Goal: Task Accomplishment & Management: Manage account settings

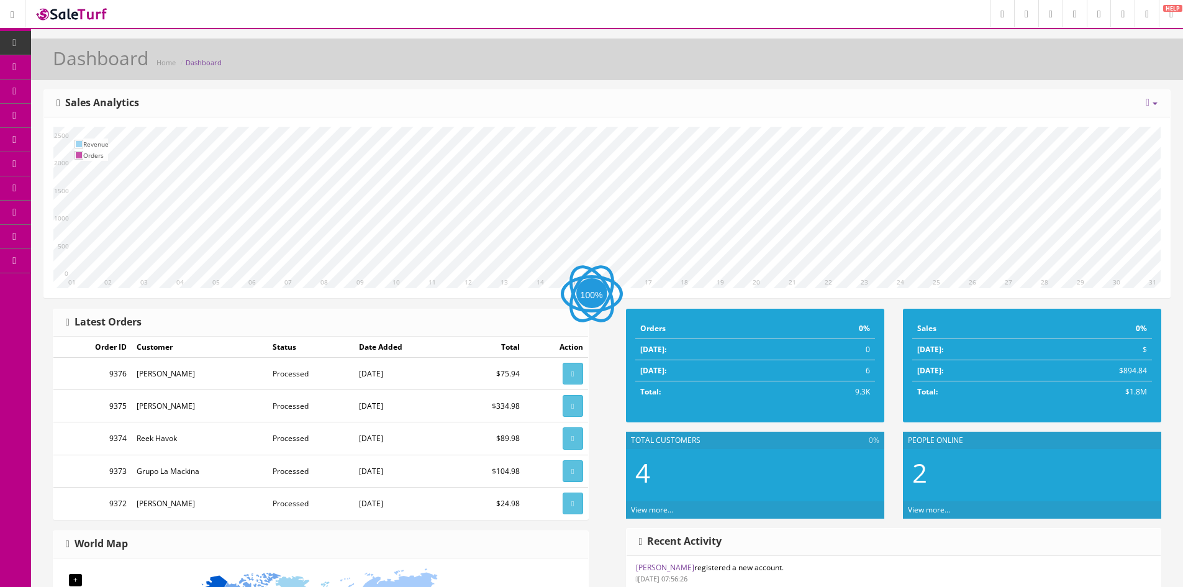
click at [89, 63] on span "Products" at bounding box center [89, 66] width 30 height 11
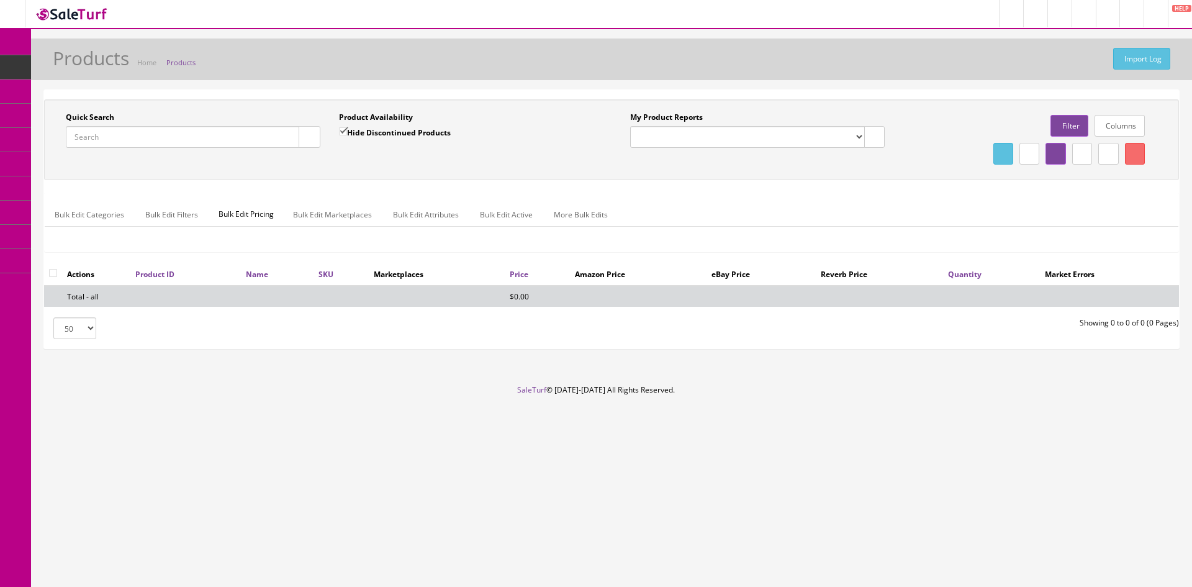
click at [89, 140] on input "Quick Search" at bounding box center [182, 137] width 233 height 22
click at [115, 122] on div "Quick Search yama" at bounding box center [193, 130] width 255 height 36
click at [112, 135] on input "yama" at bounding box center [182, 137] width 233 height 22
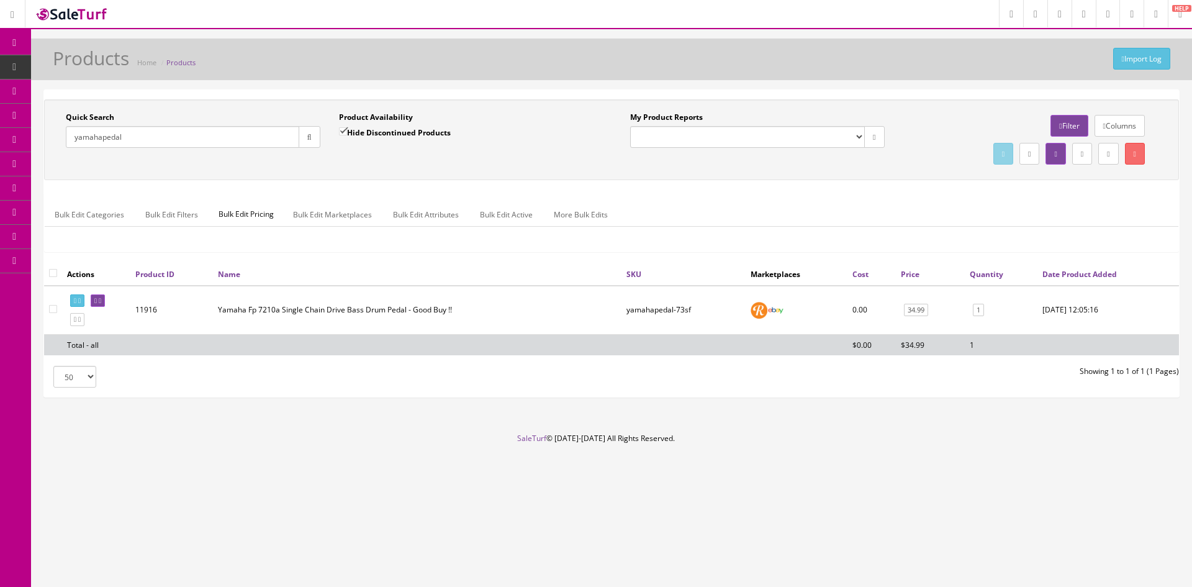
type input "yamahapedal"
click at [101, 297] on icon at bounding box center [100, 300] width 2 height 7
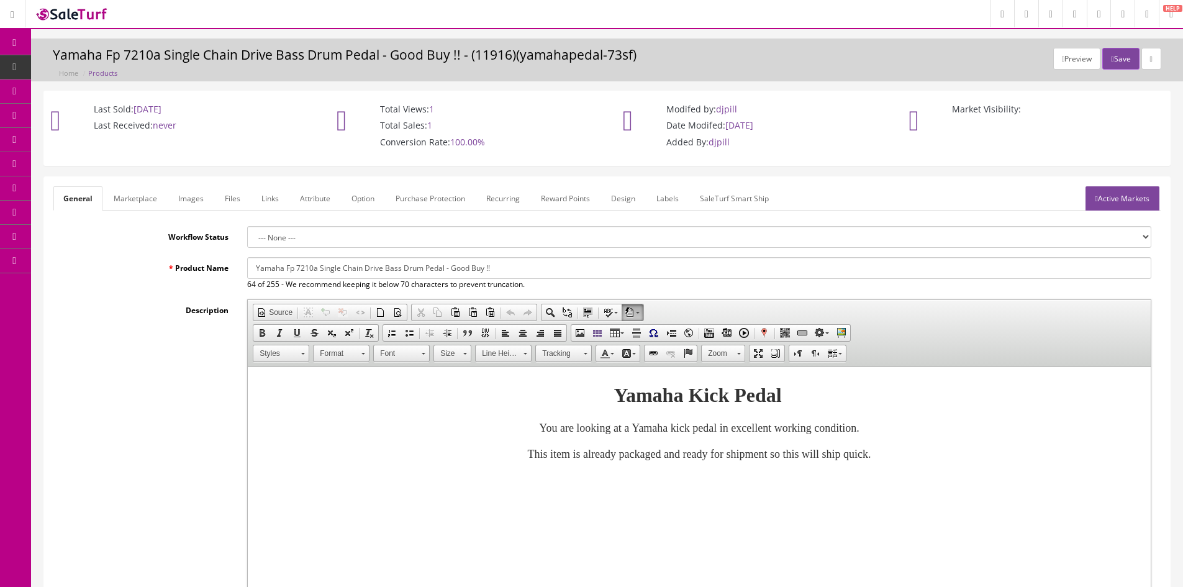
click at [1115, 197] on link "Active Markets" at bounding box center [1122, 198] width 74 height 24
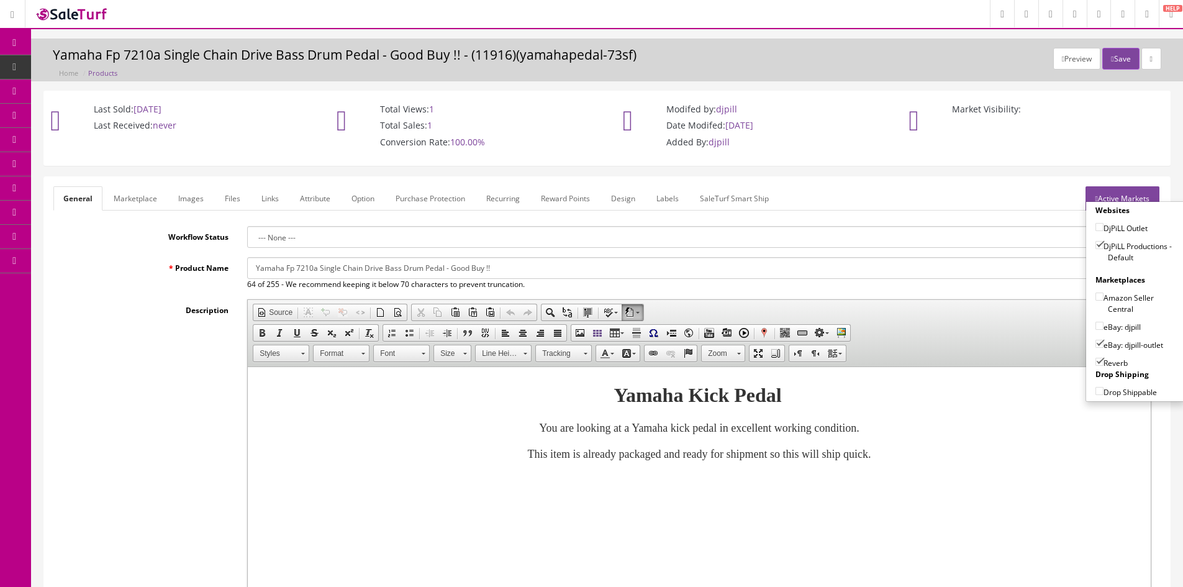
click at [1095, 343] on input"] "eBay: djpill-outlet" at bounding box center [1099, 344] width 8 height 8
checkbox input"] "false"
click at [1115, 66] on button "Save" at bounding box center [1120, 59] width 37 height 22
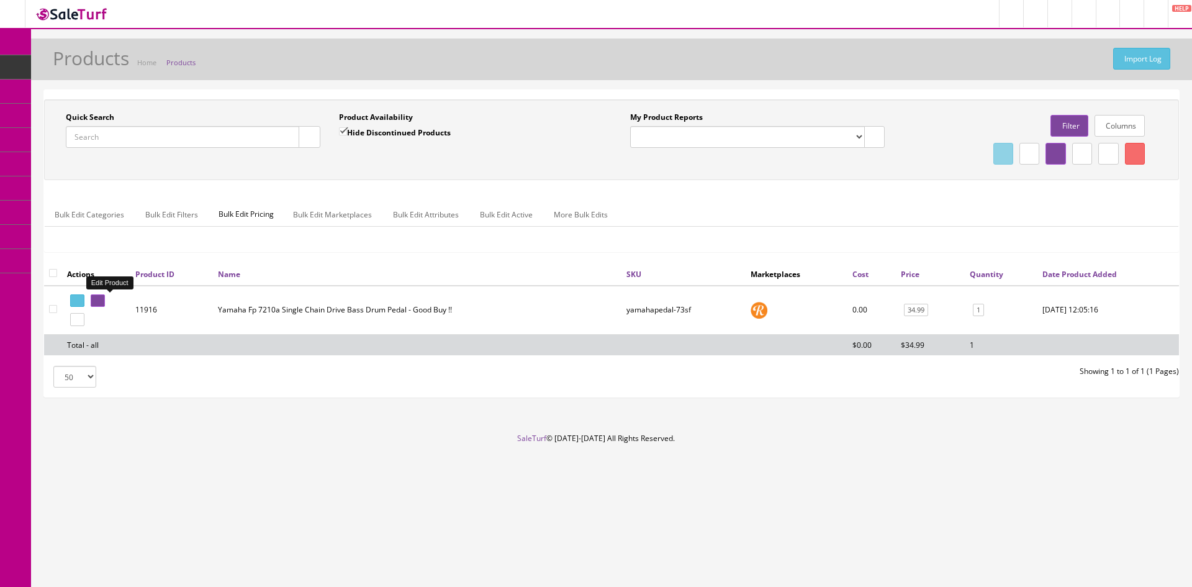
click at [97, 300] on icon at bounding box center [95, 300] width 2 height 7
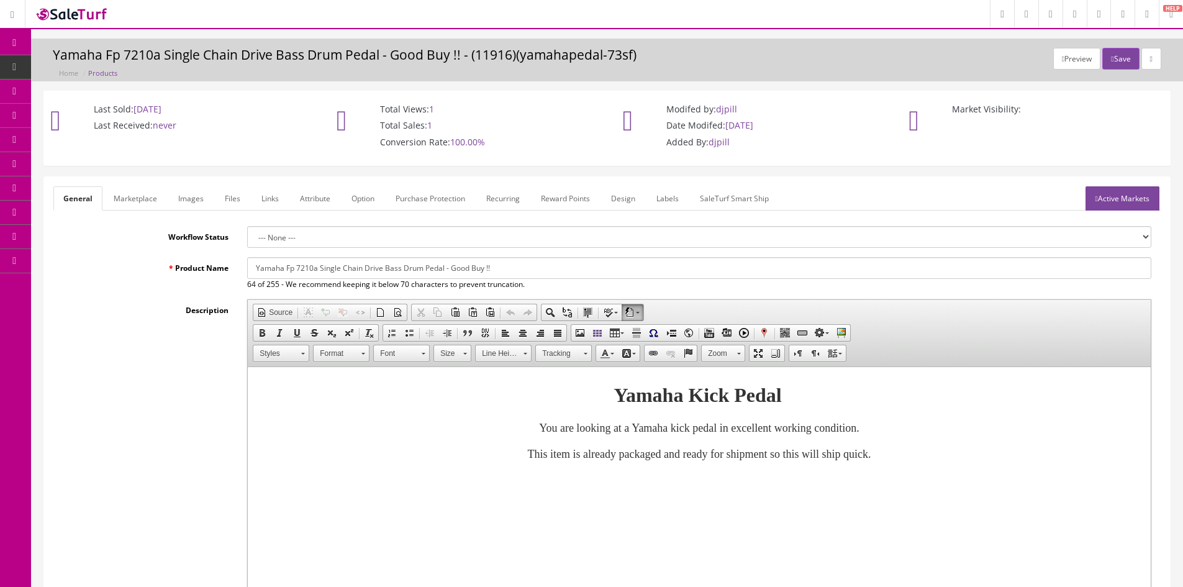
click at [135, 205] on link "Marketplace" at bounding box center [135, 198] width 63 height 24
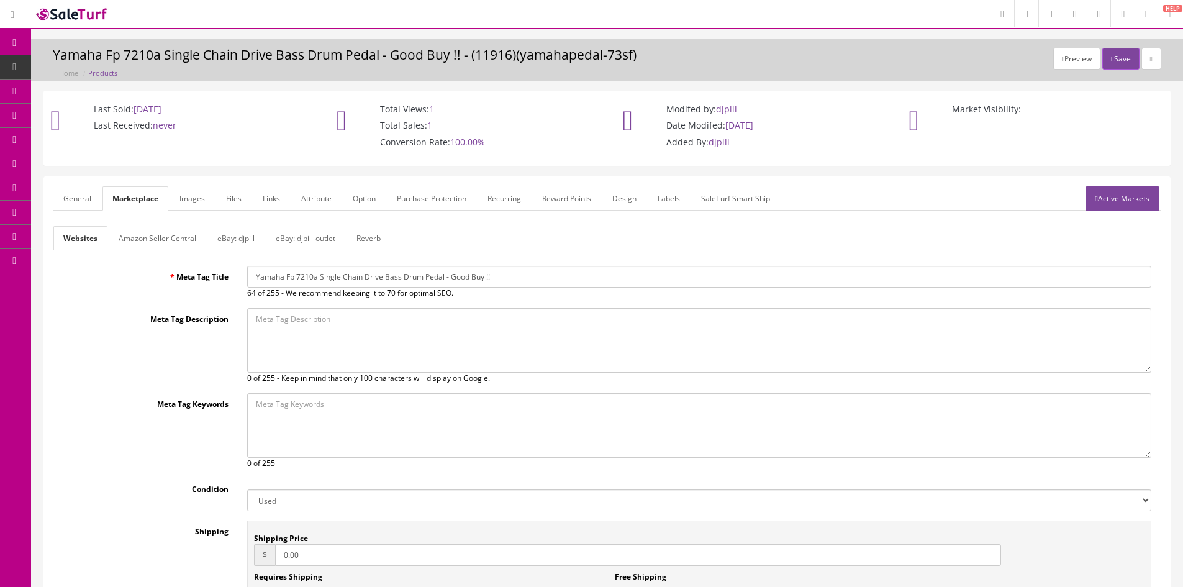
click at [242, 241] on link "eBay: djpill" at bounding box center [235, 238] width 57 height 24
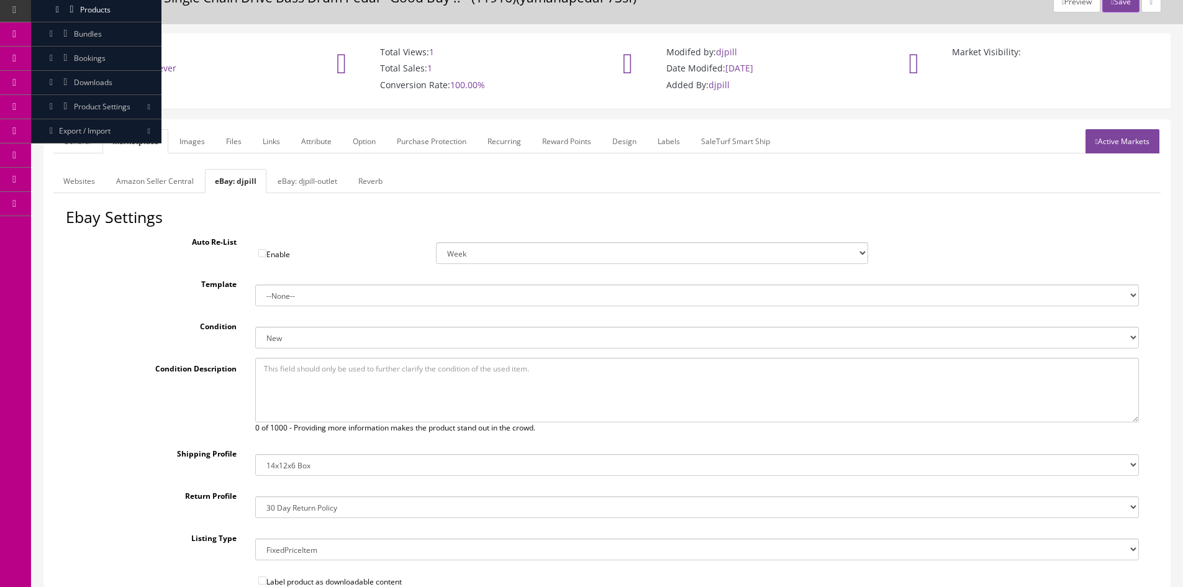
scroll to position [186, 0]
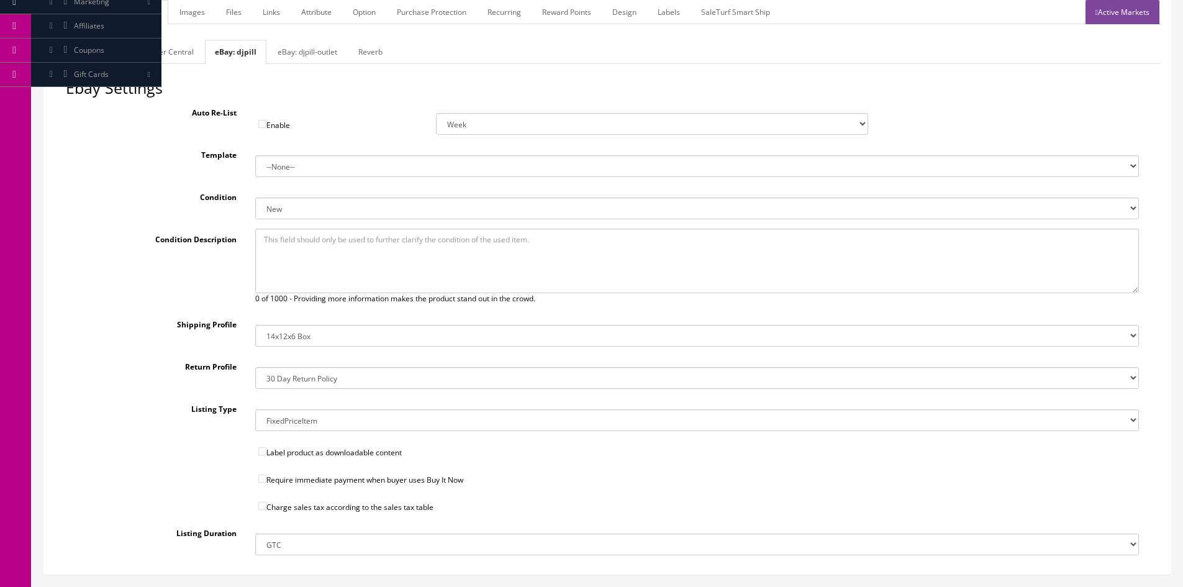
click at [289, 205] on select "New New other New with defects Manufacturer refurbished Seller refurbished Used…" at bounding box center [696, 208] width 883 height 22
select select "3000"
click at [255, 197] on select "New New other New with defects Manufacturer refurbished Seller refurbished Used…" at bounding box center [696, 208] width 883 height 22
click at [266, 481] on input"] "Require immediate payment when buyer uses Buy It Now" at bounding box center [262, 478] width 8 height 8
checkbox input"] "true"
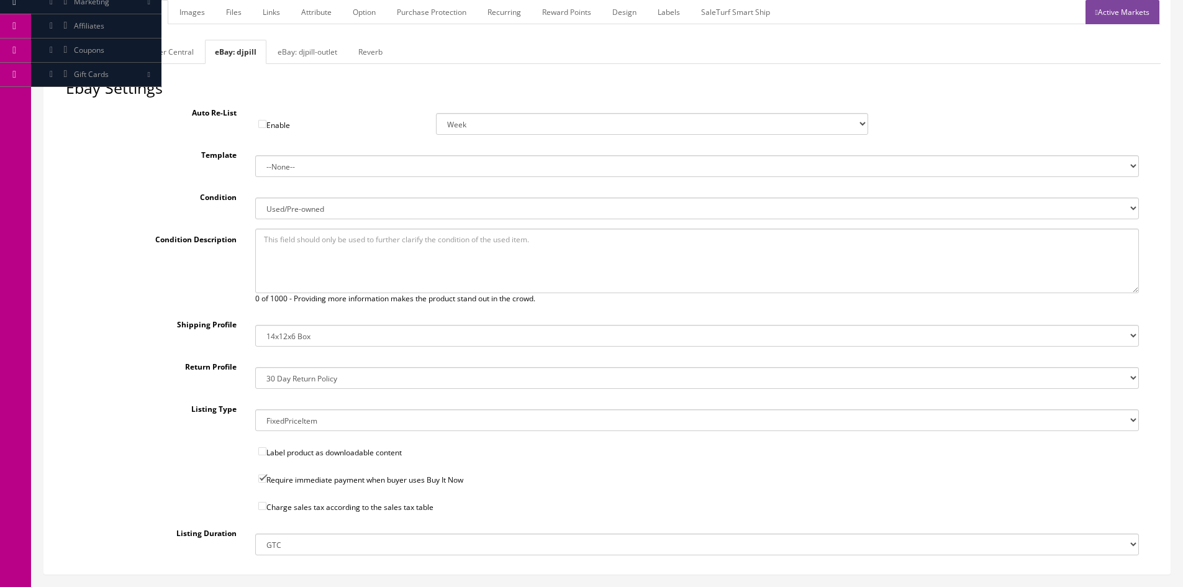
click at [265, 502] on input"] "Charge sales tax according to the sales tax table" at bounding box center [262, 506] width 8 height 8
checkbox input"] "true"
click at [295, 54] on link "eBay: djpill-outlet" at bounding box center [307, 52] width 79 height 24
click at [246, 49] on link "eBay: djpill" at bounding box center [233, 52] width 57 height 24
click at [279, 340] on select "14x12x6 Box Flat Rate - 19.99 14x14x5 Box 12x12x5 Box 13x13x5 Box 13x13x4 Box 1…" at bounding box center [696, 336] width 883 height 22
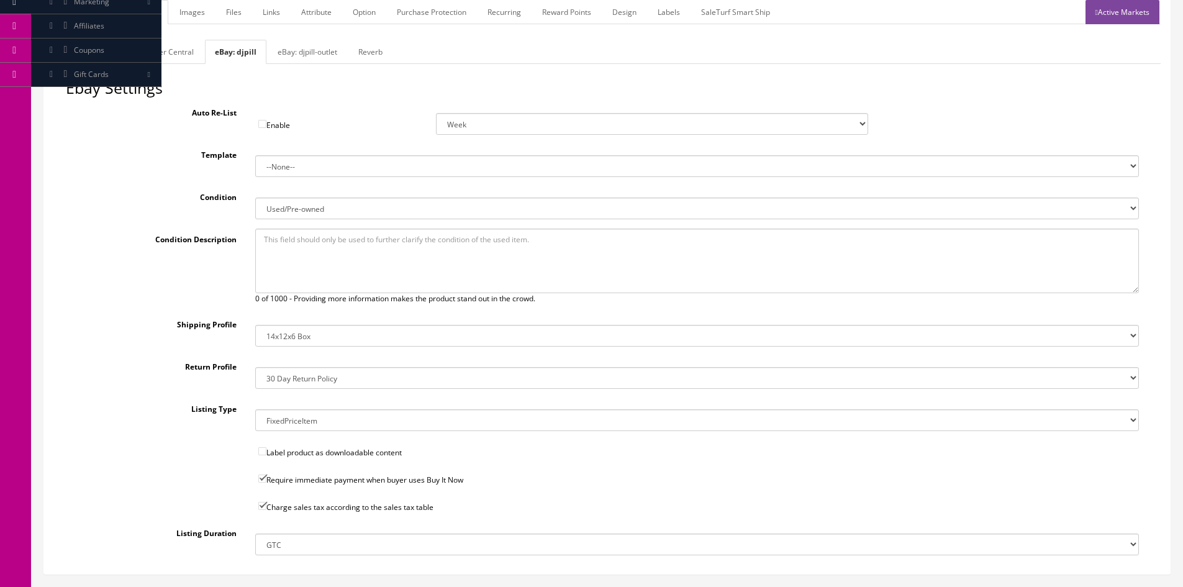
select select "14"
click at [255, 325] on select "14x12x6 Box Flat Rate - 19.99 14x14x5 Box 12x12x5 Box 13x13x5 Box 13x13x4 Box 1…" at bounding box center [696, 336] width 883 height 22
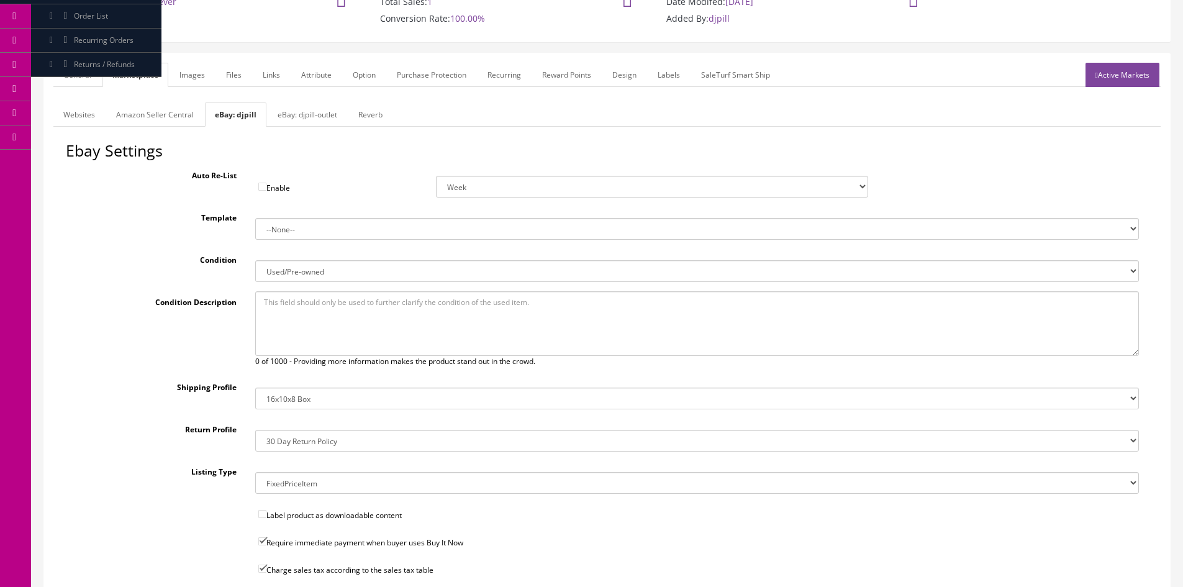
scroll to position [85, 0]
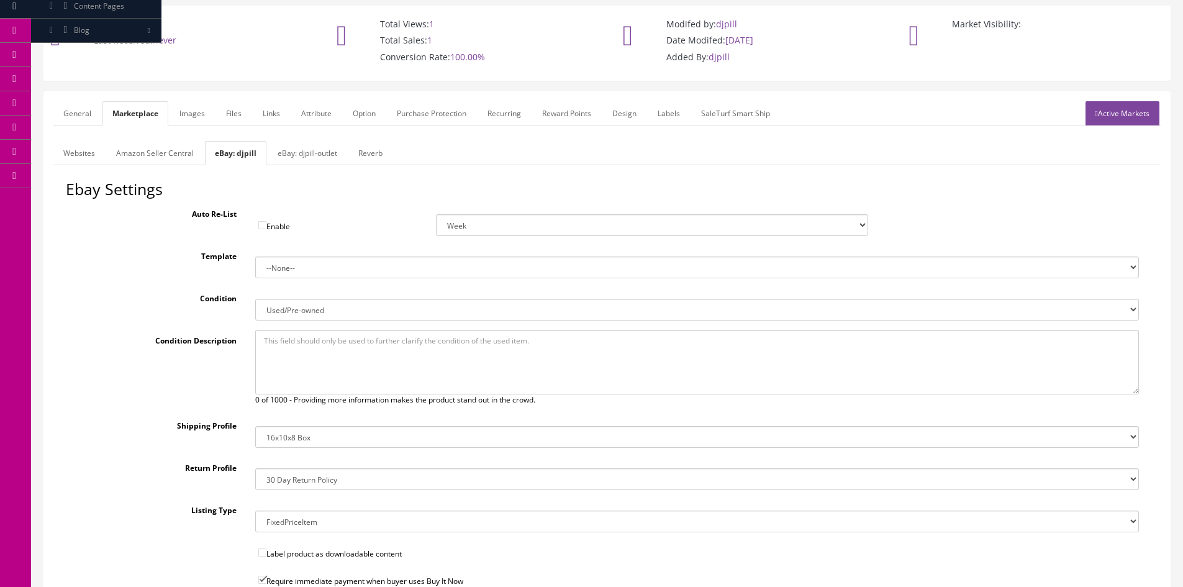
click at [307, 156] on link "eBay: djpill-outlet" at bounding box center [307, 153] width 79 height 24
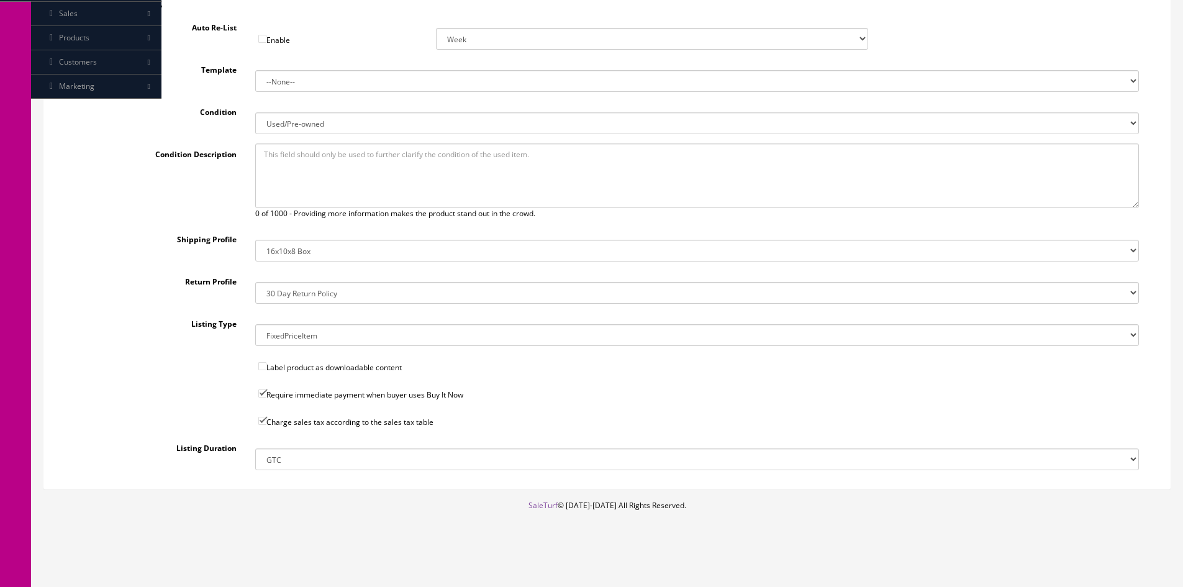
scroll to position [147, 0]
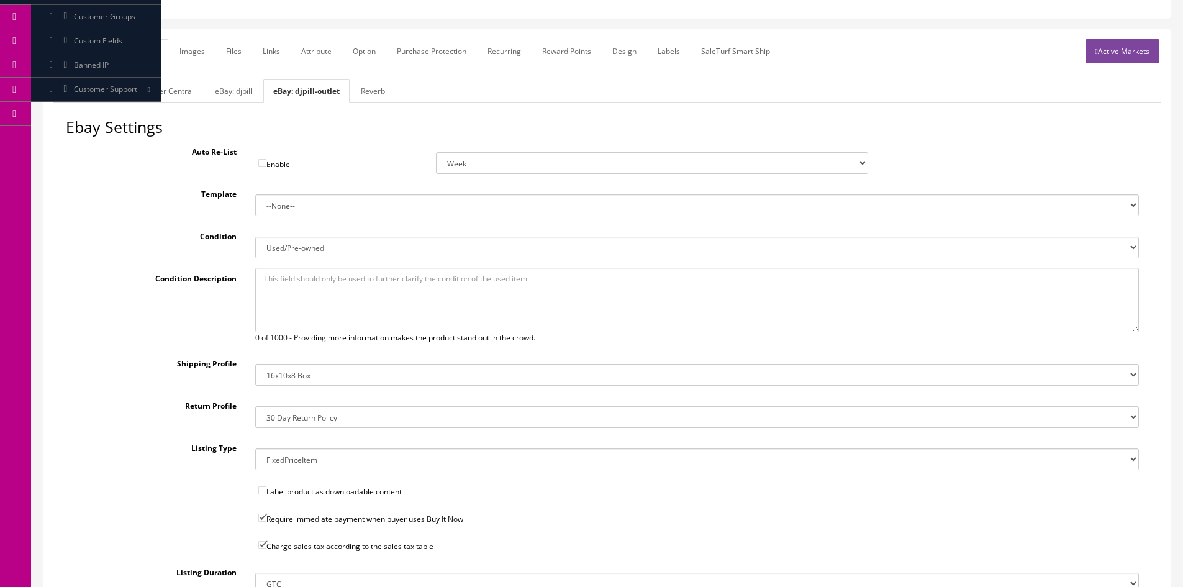
click at [229, 86] on link "eBay: djpill" at bounding box center [233, 91] width 57 height 24
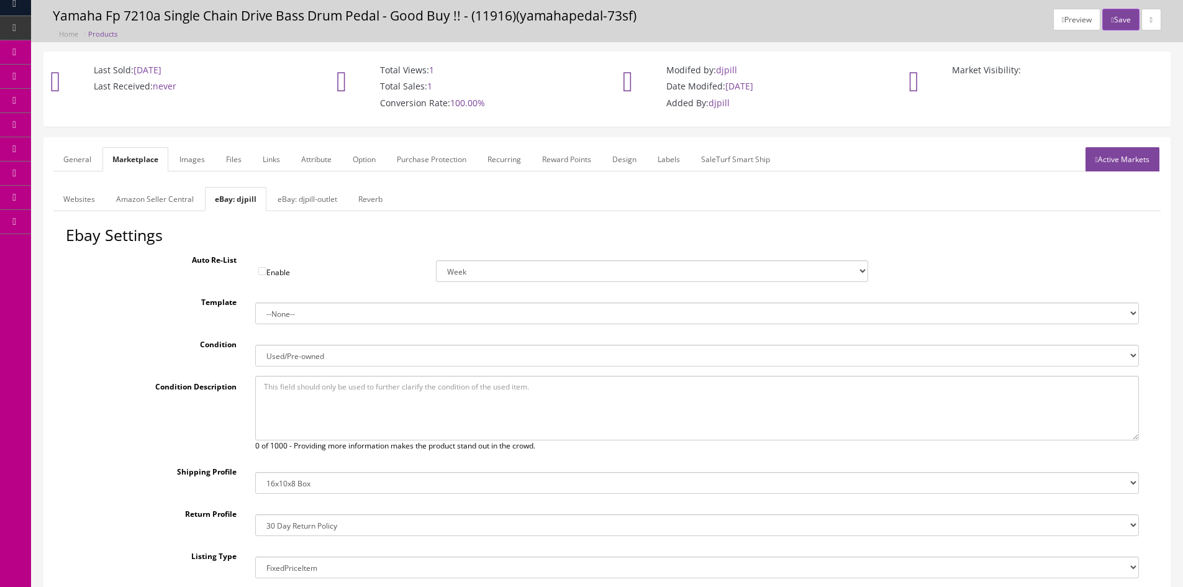
scroll to position [23, 0]
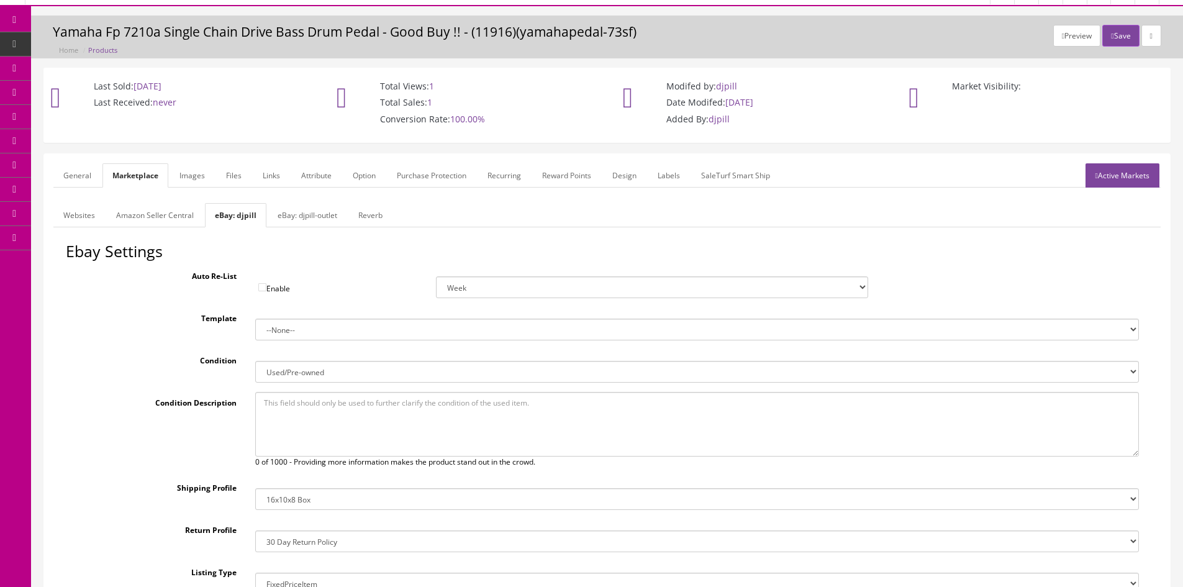
click at [86, 171] on link "General" at bounding box center [77, 175] width 48 height 24
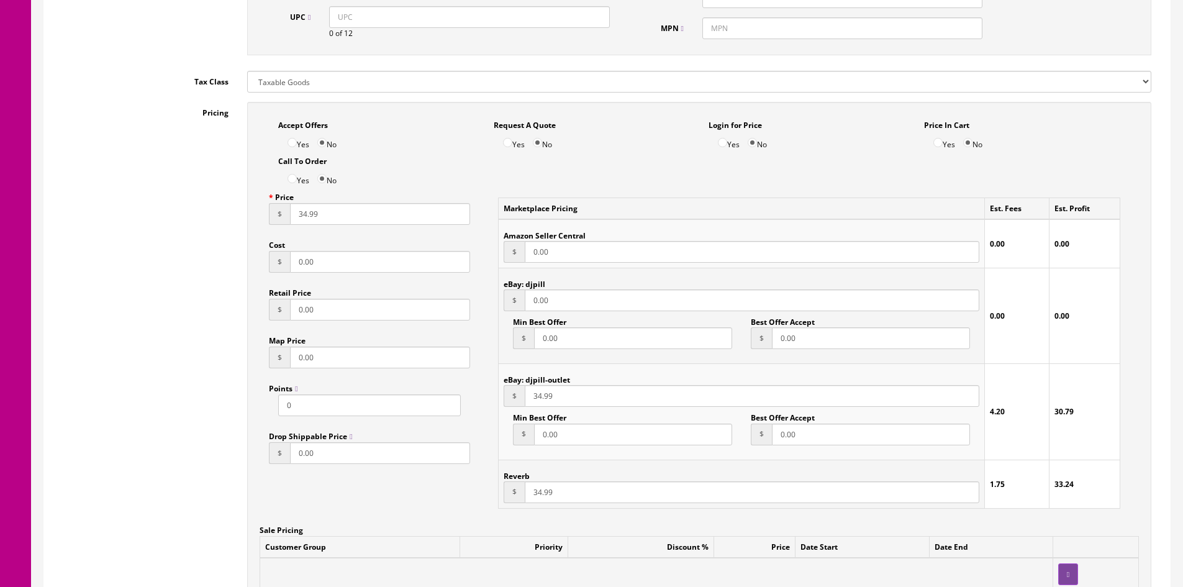
scroll to position [706, 0]
drag, startPoint x: 551, startPoint y: 299, endPoint x: 512, endPoint y: 300, distance: 38.5
click at [512, 300] on div "$ 0.00" at bounding box center [741, 299] width 476 height 22
type input "34.99"
click at [138, 377] on div "Pricing Accept Offers Yes No Request A Quote Yes No Login for Price Yes No Pric…" at bounding box center [606, 404] width 1107 height 606
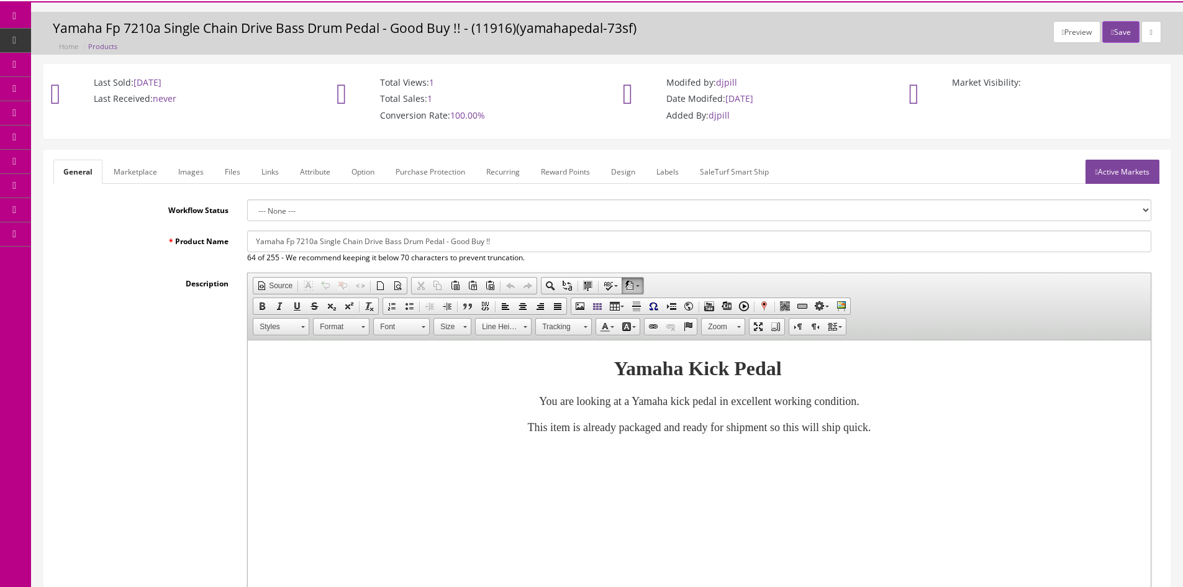
scroll to position [23, 0]
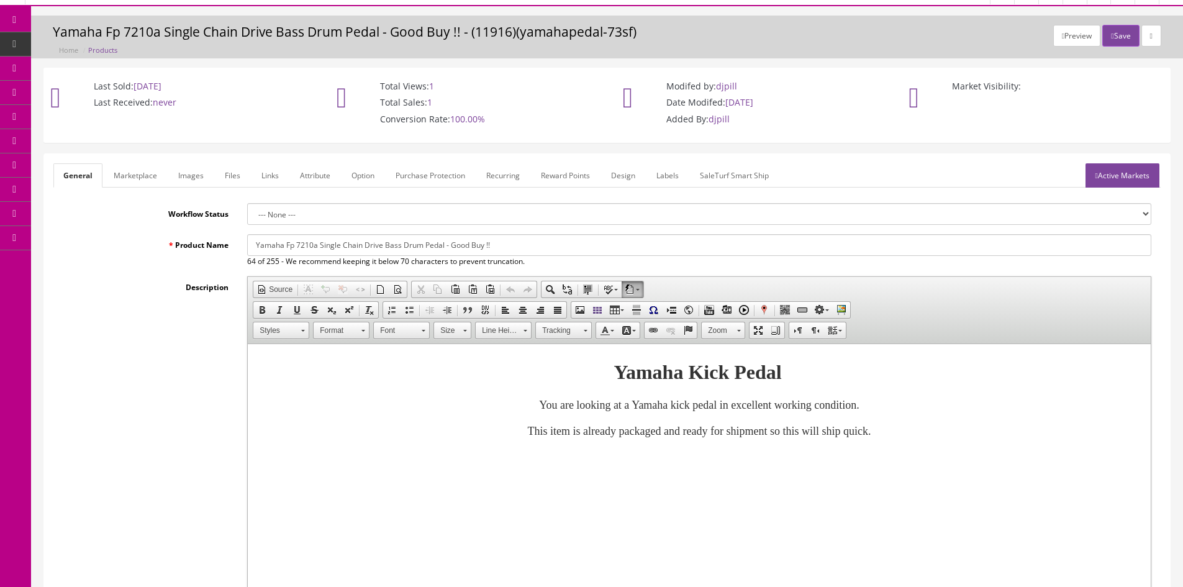
click at [1116, 174] on link "Active Markets" at bounding box center [1122, 175] width 74 height 24
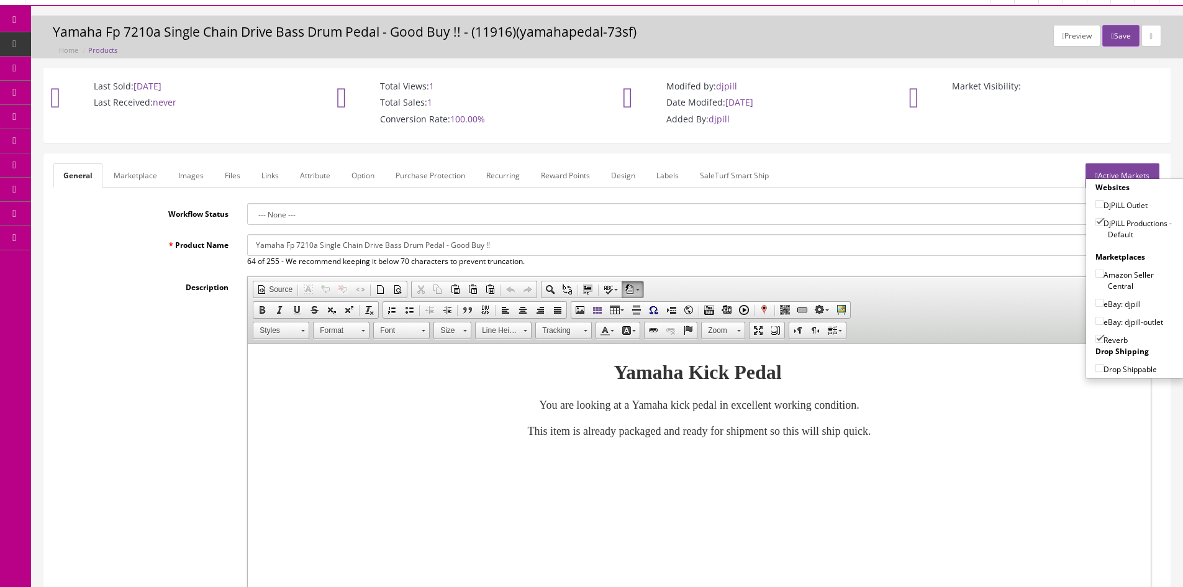
click at [1095, 304] on input"] "eBay: djpill" at bounding box center [1099, 303] width 8 height 8
checkbox input"] "true"
click at [1115, 36] on button "Save" at bounding box center [1120, 36] width 37 height 22
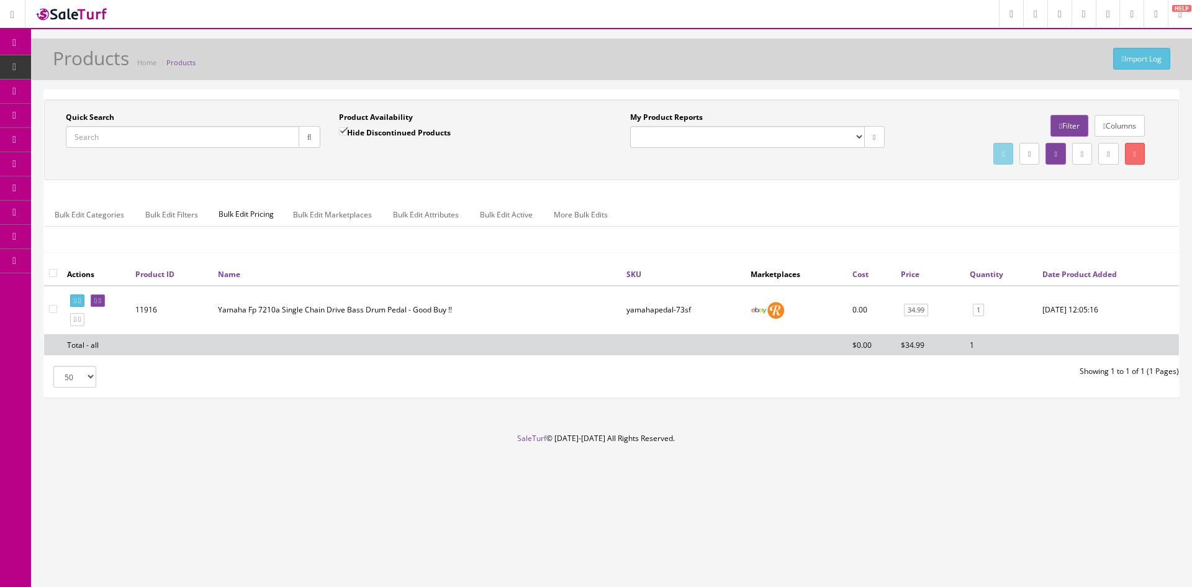
click at [96, 135] on input "Quick Search" at bounding box center [182, 137] width 233 height 22
type input "ironcobraped"
click at [101, 300] on icon at bounding box center [100, 300] width 2 height 7
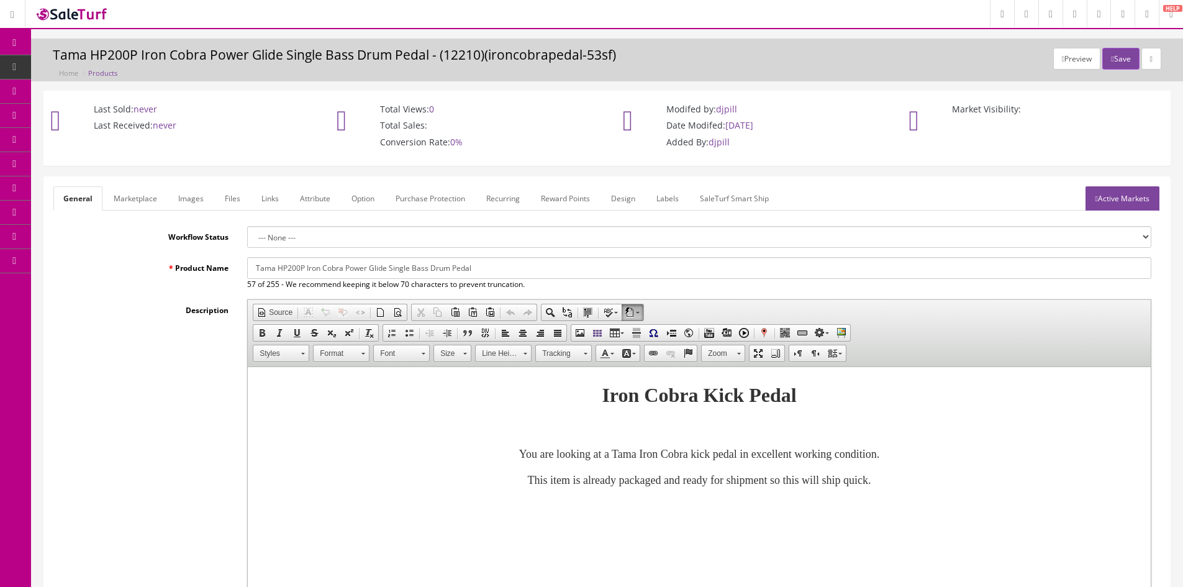
click at [1113, 200] on link "Active Markets" at bounding box center [1122, 198] width 74 height 24
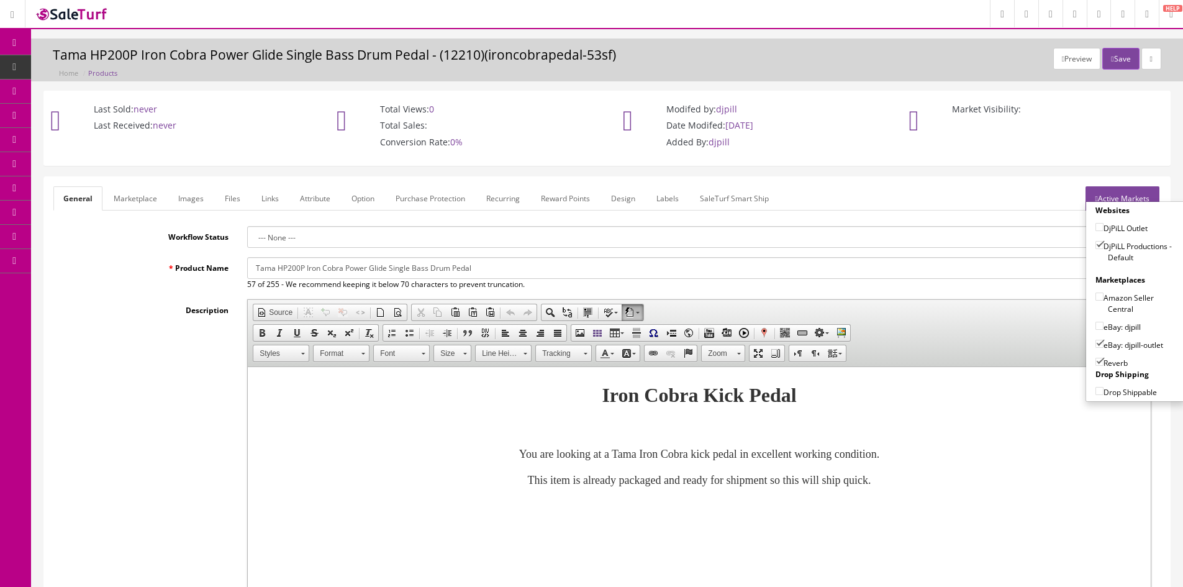
click at [1095, 344] on input"] "eBay: djpill-outlet" at bounding box center [1099, 344] width 8 height 8
checkbox input"] "false"
click at [1117, 55] on button "Save" at bounding box center [1120, 59] width 37 height 22
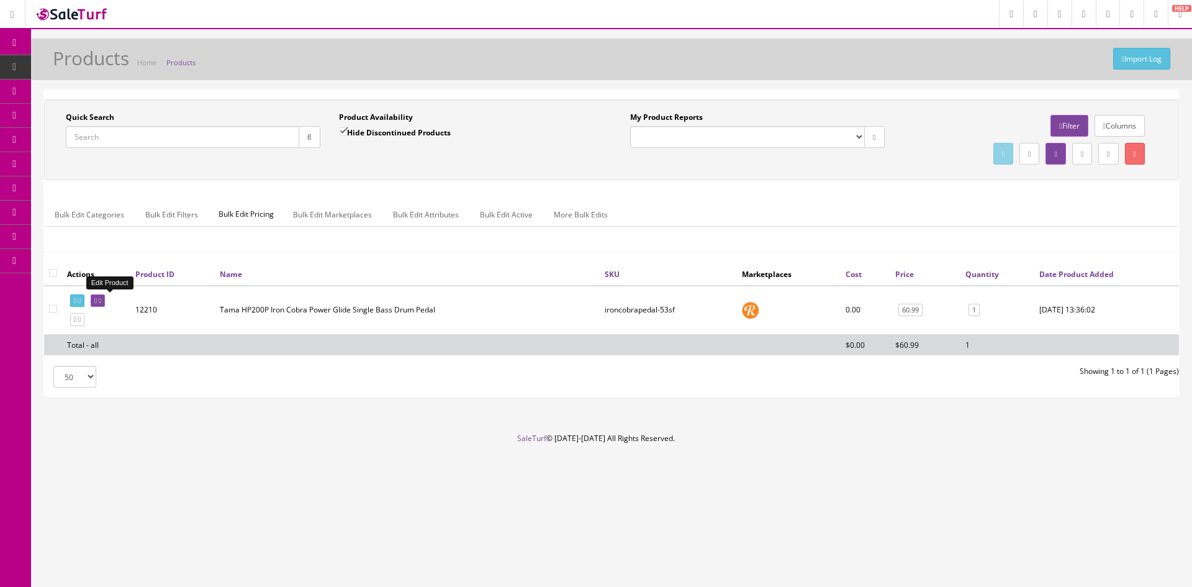
click at [105, 301] on link at bounding box center [98, 300] width 14 height 13
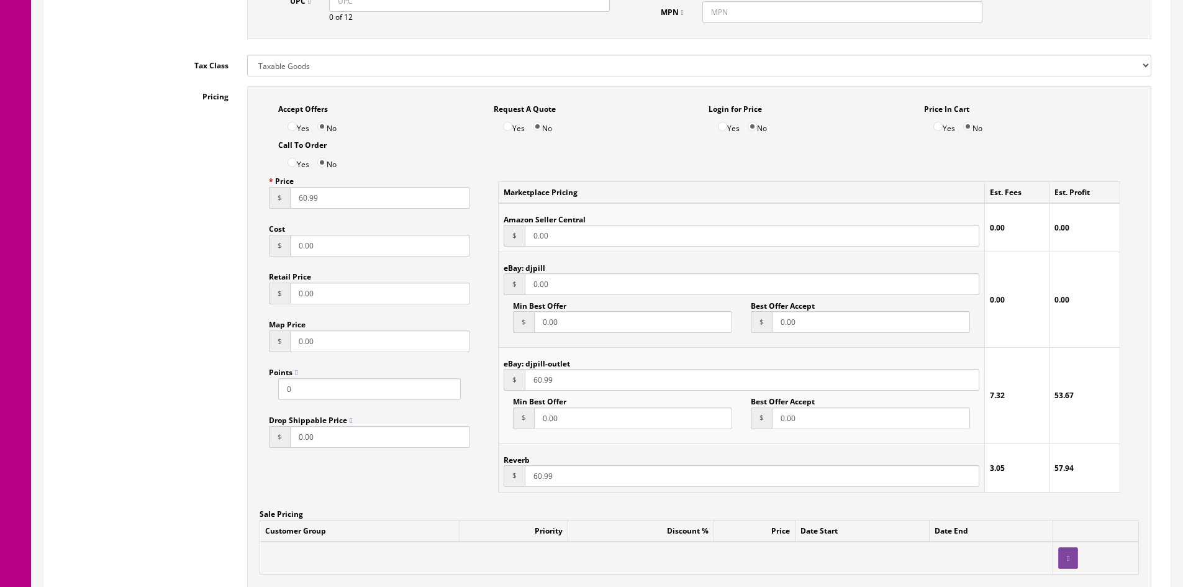
scroll to position [745, 0]
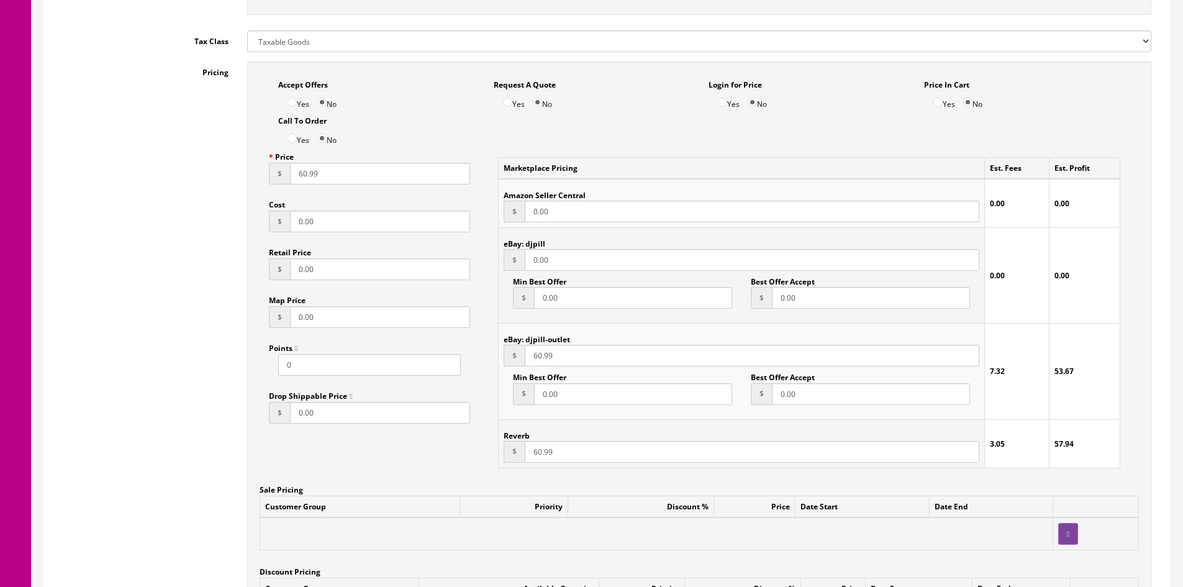
drag, startPoint x: 566, startPoint y: 261, endPoint x: 508, endPoint y: 259, distance: 58.4
click at [508, 259] on div "$ 0.00" at bounding box center [741, 260] width 476 height 22
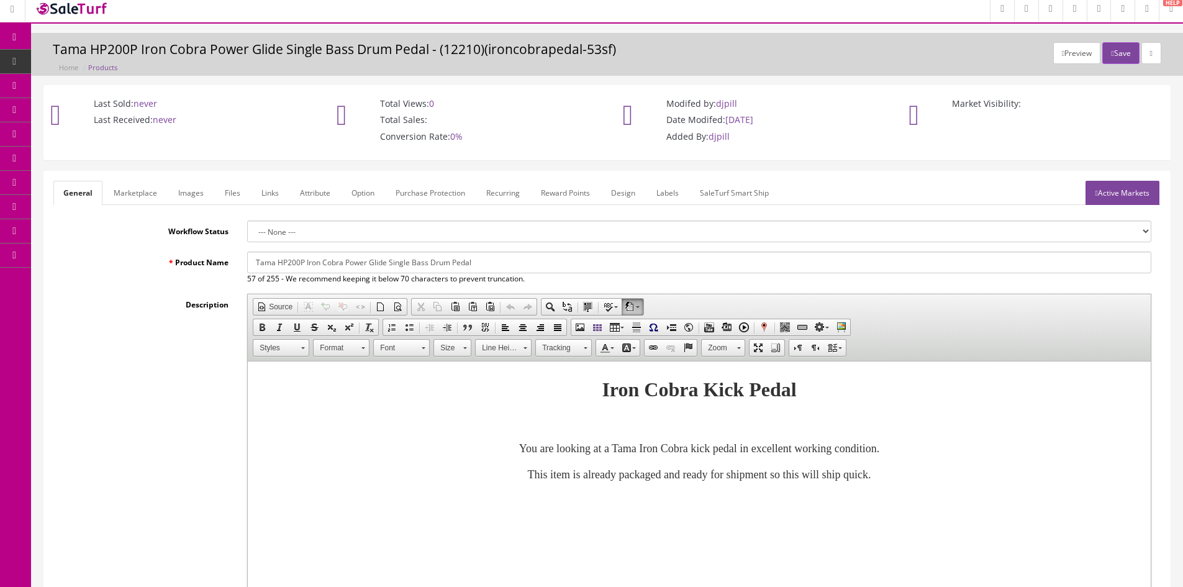
scroll to position [0, 0]
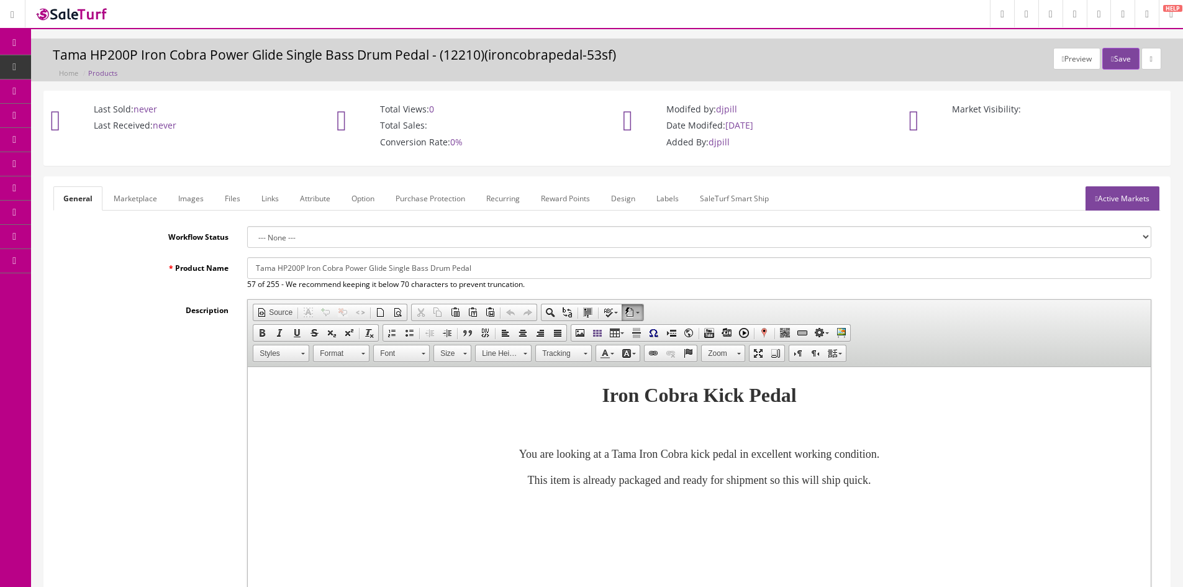
type input "60.99"
click at [132, 192] on link "Marketplace" at bounding box center [135, 198] width 63 height 24
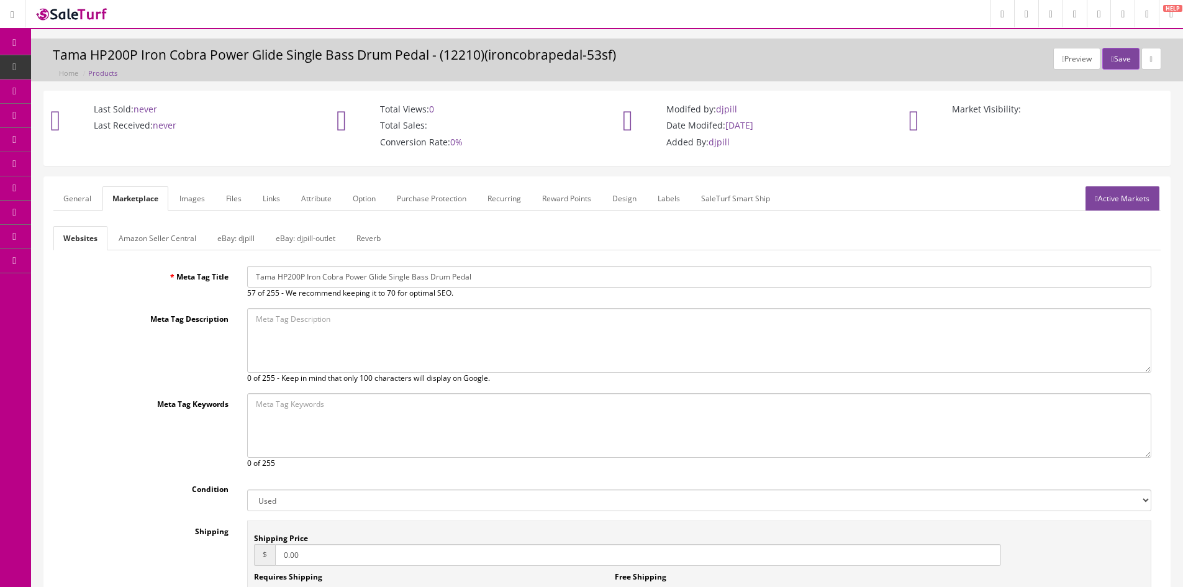
click at [204, 233] on link "Amazon Seller Central" at bounding box center [157, 238] width 97 height 24
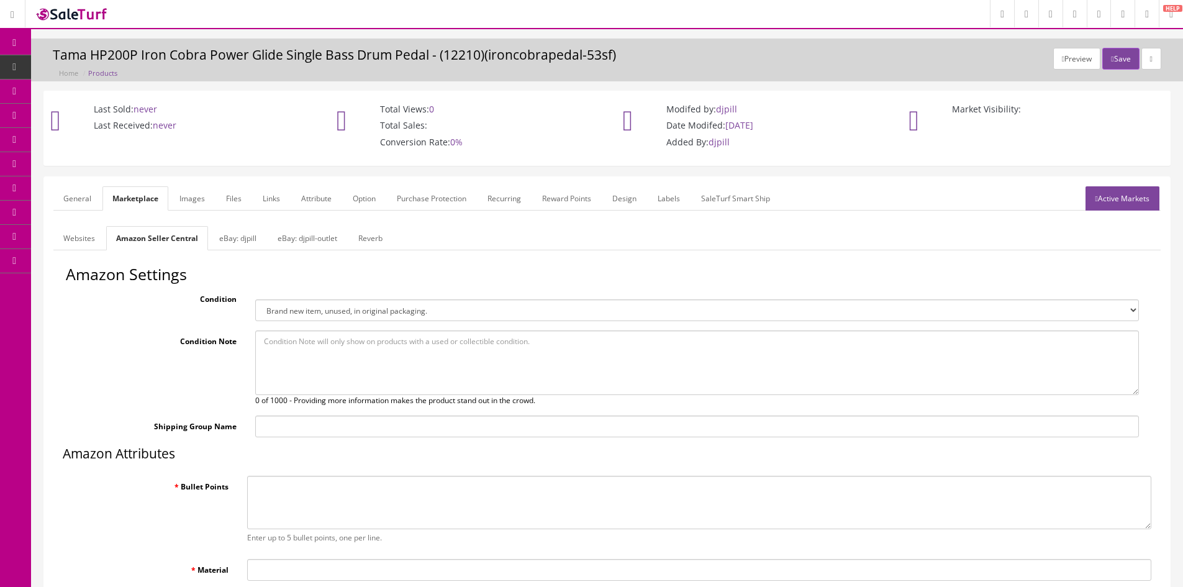
click at [235, 235] on link "eBay: djpill" at bounding box center [237, 238] width 57 height 24
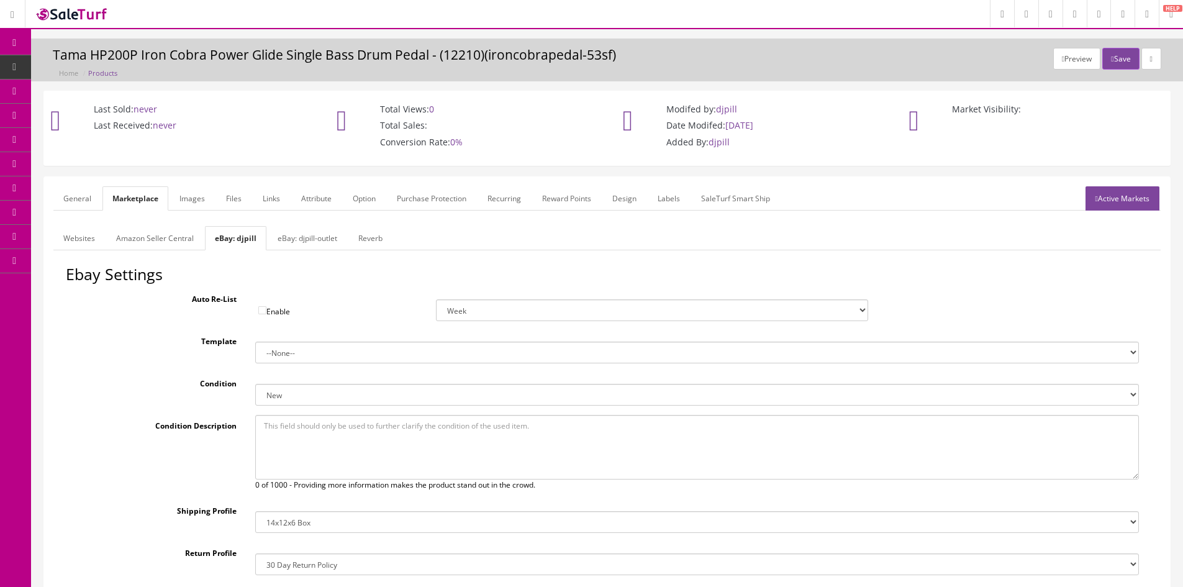
click at [288, 395] on select "New New other New with defects Manufacturer refurbished Seller refurbished Used…" at bounding box center [696, 395] width 883 height 22
select select "3000"
click at [255, 384] on select "New New other New with defects Manufacturer refurbished Seller refurbished Used…" at bounding box center [696, 395] width 883 height 22
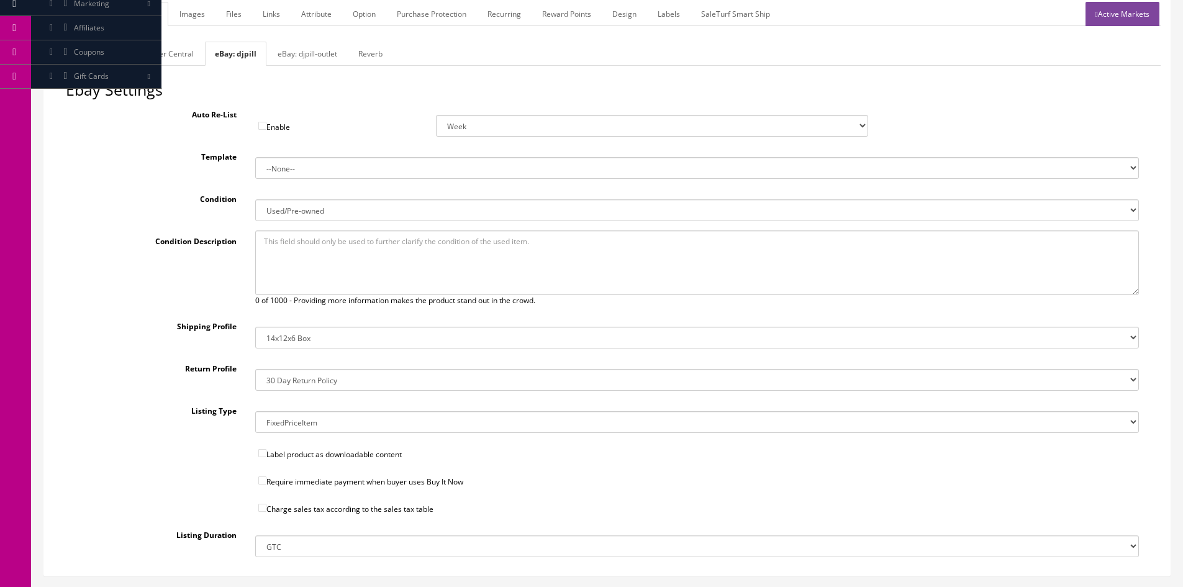
scroll to position [186, 0]
click at [266, 477] on input"] "Require immediate payment when buyer uses Buy It Now" at bounding box center [262, 478] width 8 height 8
checkbox input"] "true"
click at [261, 498] on label "Charge sales tax according to the sales tax table" at bounding box center [697, 504] width 902 height 18
click at [267, 505] on label "Charge sales tax according to the sales tax table" at bounding box center [697, 504] width 902 height 18
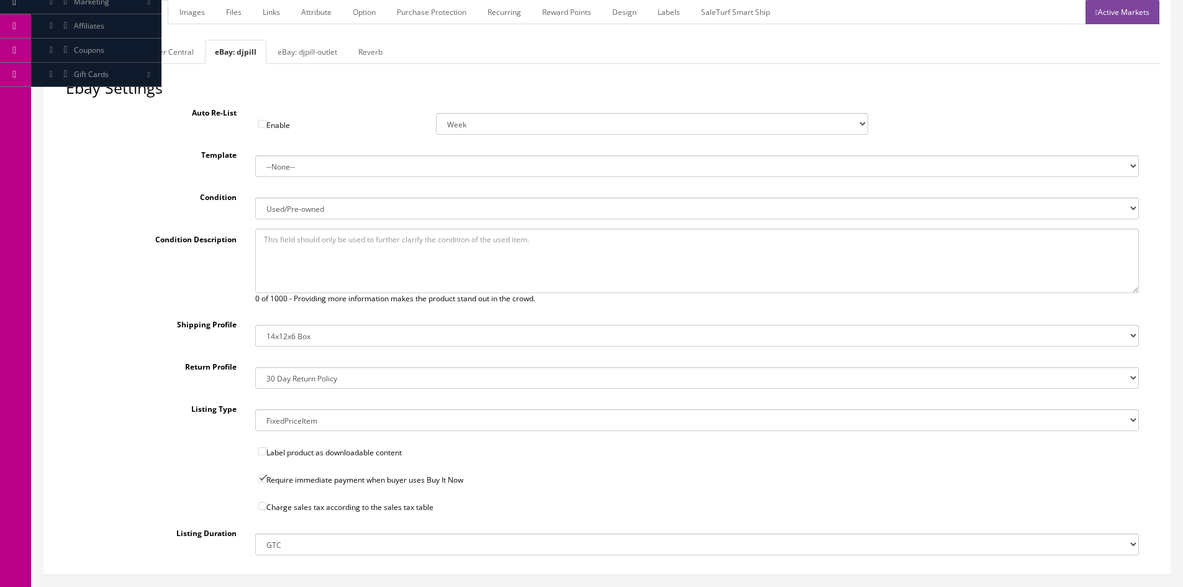
click at [261, 502] on input"] "Charge sales tax according to the sales tax table" at bounding box center [262, 506] width 8 height 8
checkbox input"] "true"
click at [293, 334] on select "14x12x6 Box Flat Rate - 19.99 14x14x5 Box 12x12x5 Box 13x13x5 Box 13x13x4 Box 1…" at bounding box center [696, 336] width 883 height 22
select select "14"
click at [255, 325] on select "14x12x6 Box Flat Rate - 19.99 14x14x5 Box 12x12x5 Box 13x13x5 Box 13x13x4 Box 1…" at bounding box center [696, 336] width 883 height 22
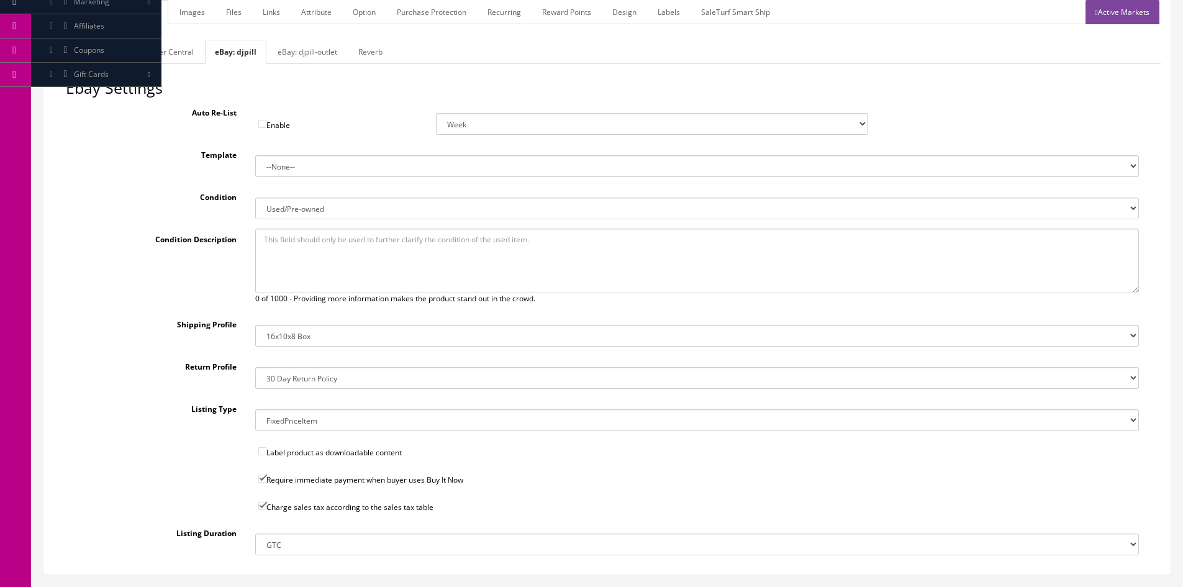
click at [292, 49] on link "eBay: djpill-outlet" at bounding box center [307, 52] width 79 height 24
click at [243, 52] on link "eBay: djpill" at bounding box center [233, 52] width 57 height 24
click at [303, 55] on link "eBay: djpill-outlet" at bounding box center [307, 52] width 79 height 24
click at [187, 14] on link "Images" at bounding box center [191, 12] width 45 height 24
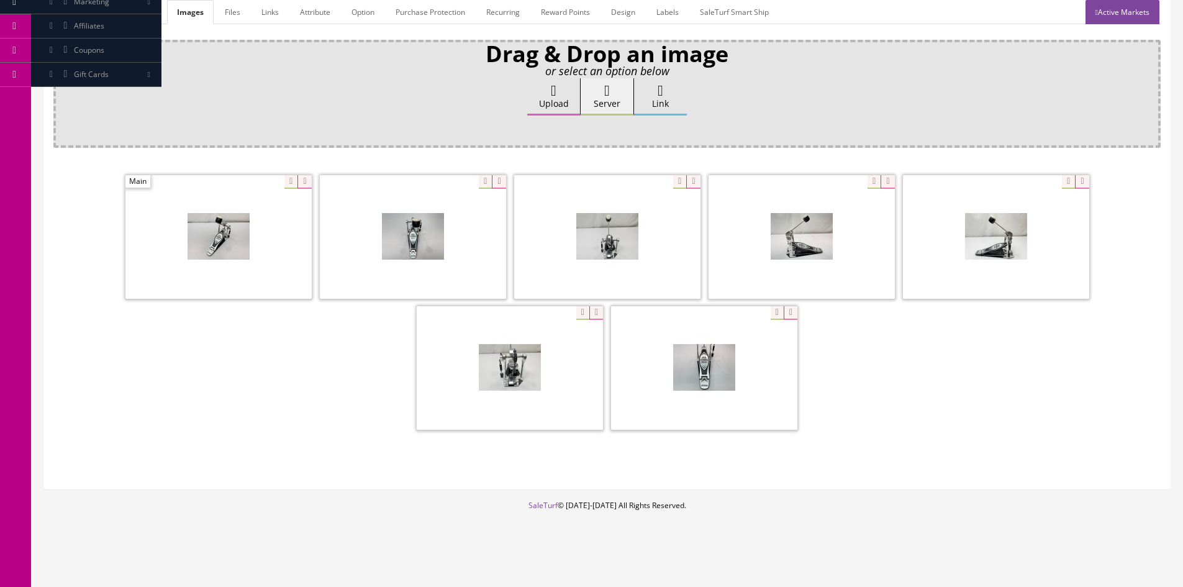
click at [78, 12] on link "General" at bounding box center [77, 12] width 48 height 24
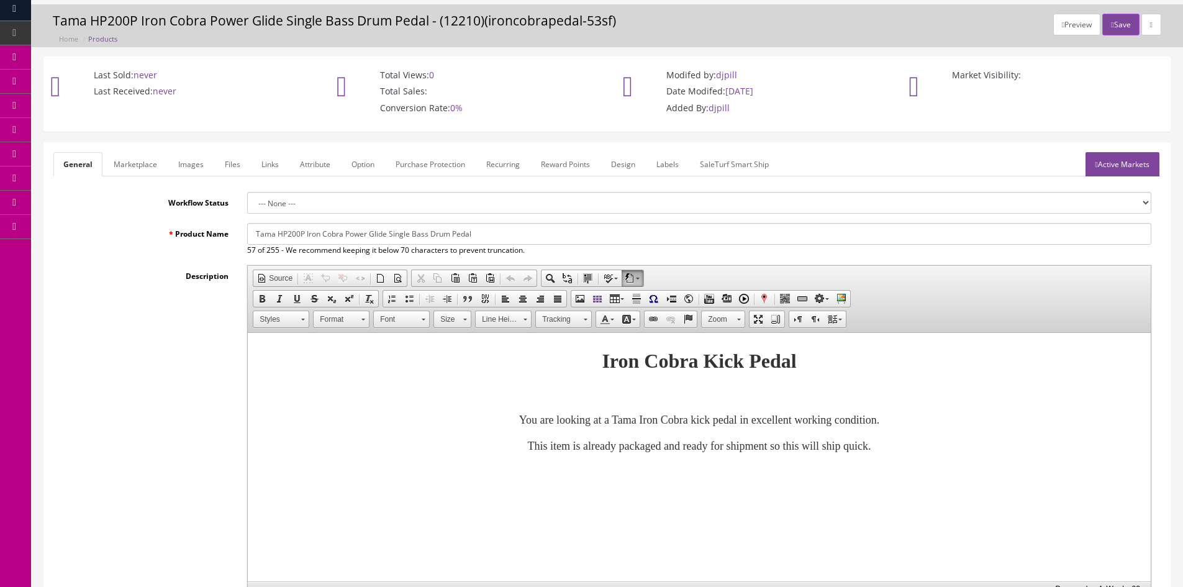
scroll to position [0, 0]
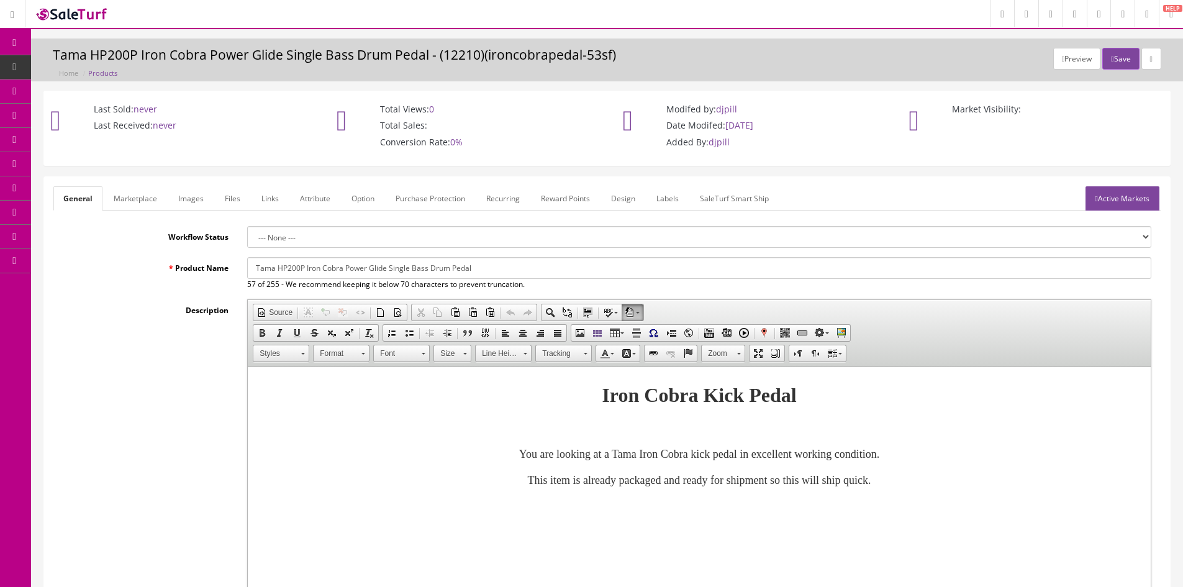
click at [1112, 197] on link "Active Markets" at bounding box center [1122, 198] width 74 height 24
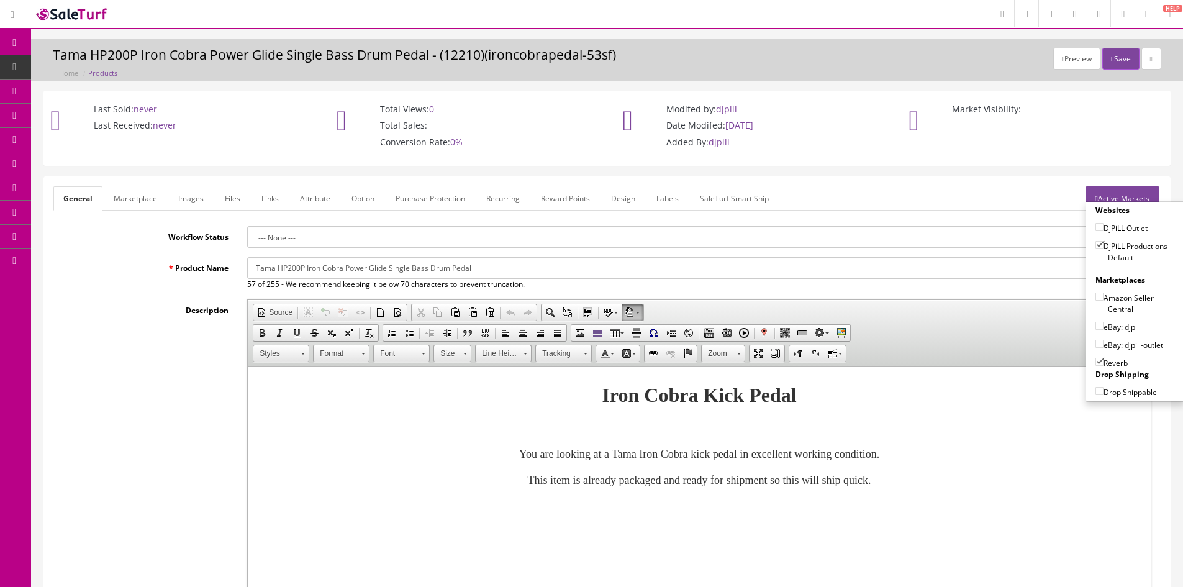
click at [1095, 325] on input"] "eBay: djpill" at bounding box center [1099, 326] width 8 height 8
checkbox input"] "true"
click at [1113, 57] on button "Save" at bounding box center [1120, 59] width 37 height 22
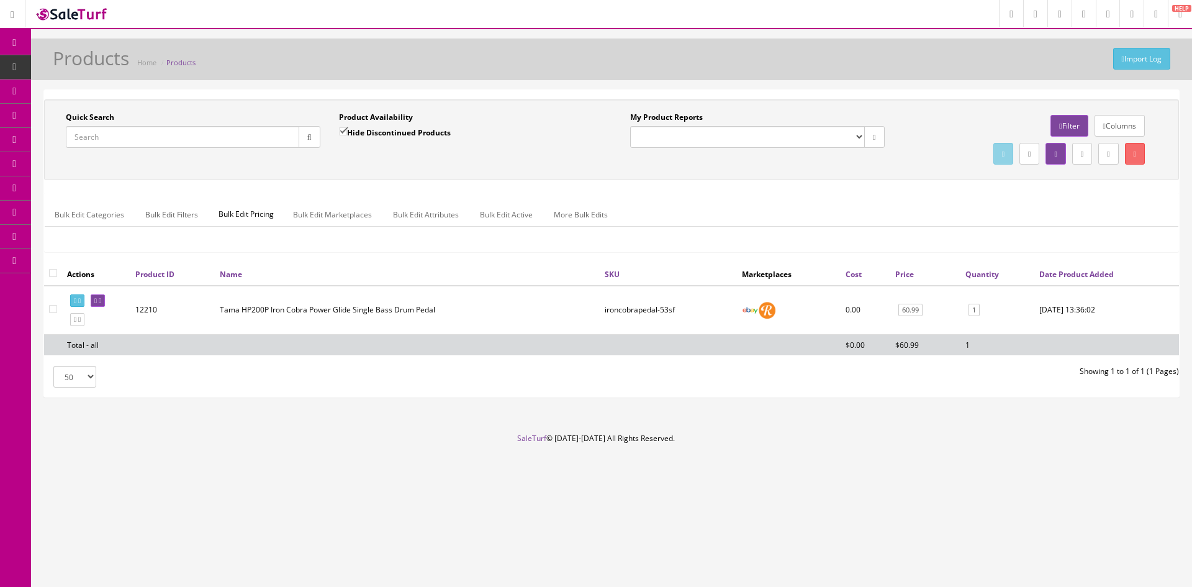
click at [124, 129] on input "Quick Search" at bounding box center [182, 137] width 233 height 22
type input "basix"
click at [302, 140] on button "button" at bounding box center [310, 137] width 22 height 22
